Goal: Transaction & Acquisition: Purchase product/service

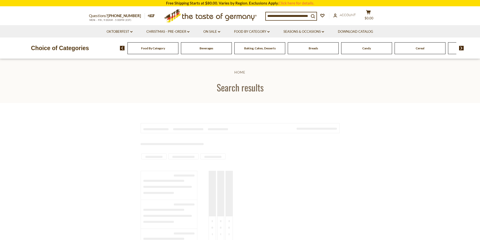
type input "**********"
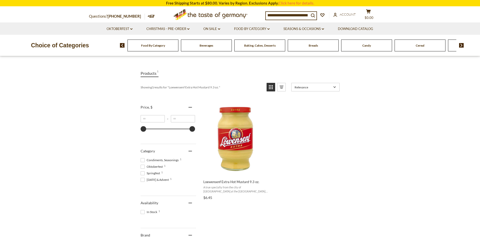
scroll to position [76, 0]
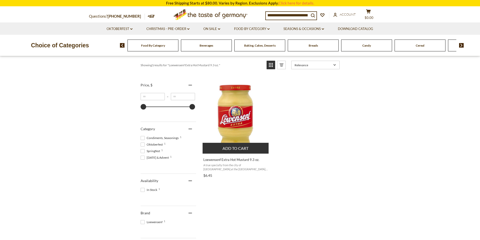
click at [238, 128] on img "Loewensenf Extra Hot Mustard 9.3 oz." at bounding box center [236, 116] width 67 height 67
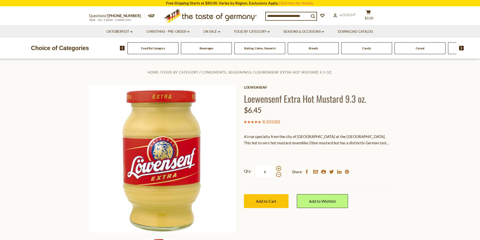
drag, startPoint x: 272, startPoint y: 176, endPoint x: 263, endPoint y: 176, distance: 8.3
click at [263, 176] on input "*" at bounding box center [265, 172] width 21 height 14
type input "*"
click at [270, 198] on button "Add to Cart" at bounding box center [266, 201] width 45 height 14
click at [372, 16] on span "$38.7" at bounding box center [369, 18] width 9 height 4
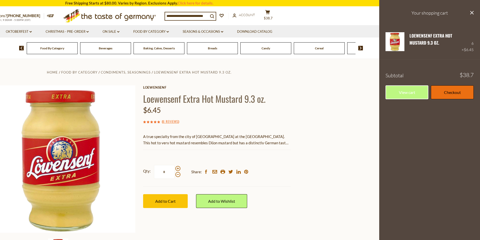
click at [447, 91] on link "Checkout" at bounding box center [452, 92] width 43 height 14
